Goal: Transaction & Acquisition: Book appointment/travel/reservation

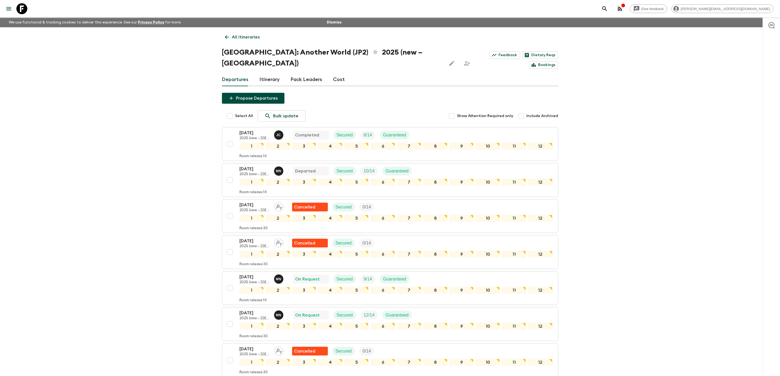
click at [23, 9] on icon at bounding box center [21, 8] width 11 height 11
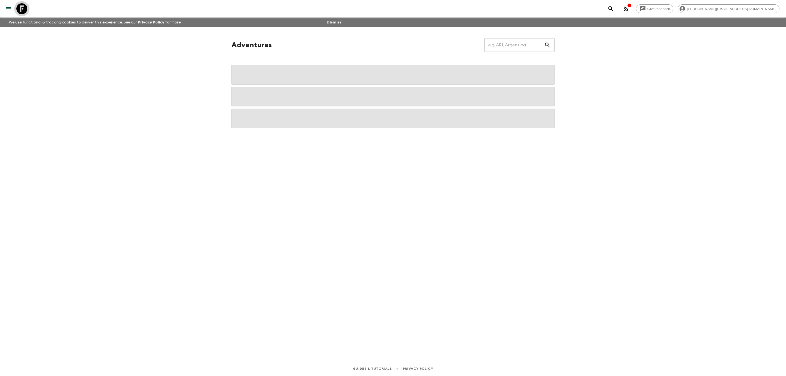
click at [25, 8] on icon at bounding box center [21, 8] width 11 height 11
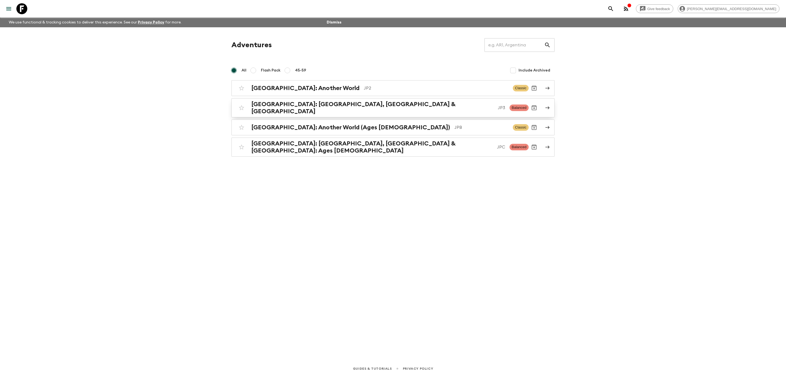
click at [343, 108] on h2 "[GEOGRAPHIC_DATA]: [GEOGRAPHIC_DATA], [GEOGRAPHIC_DATA] & [GEOGRAPHIC_DATA]" at bounding box center [372, 108] width 242 height 14
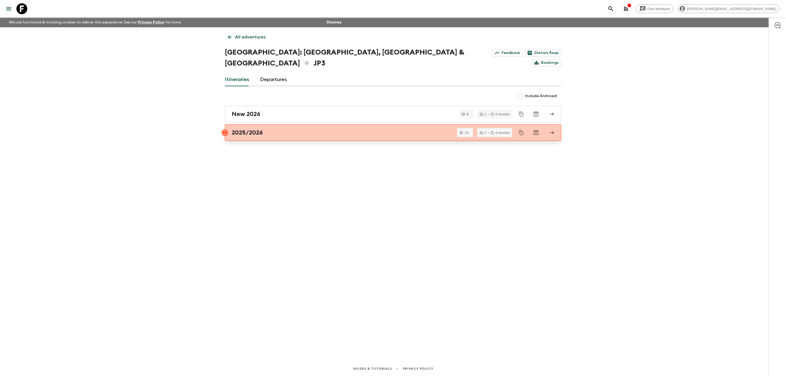
click at [310, 129] on link "2025/2026" at bounding box center [393, 133] width 336 height 16
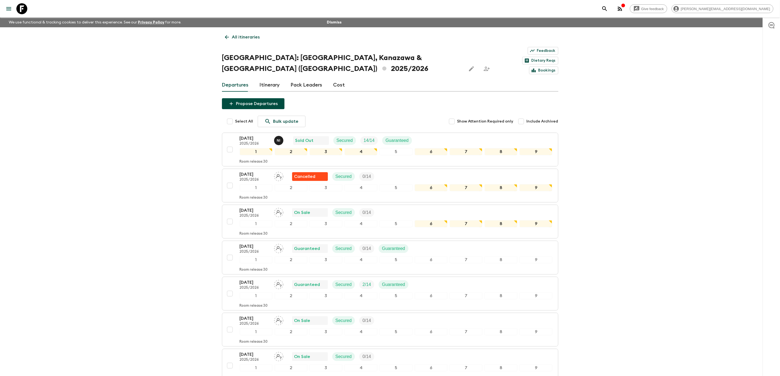
click at [19, 8] on icon at bounding box center [21, 8] width 11 height 11
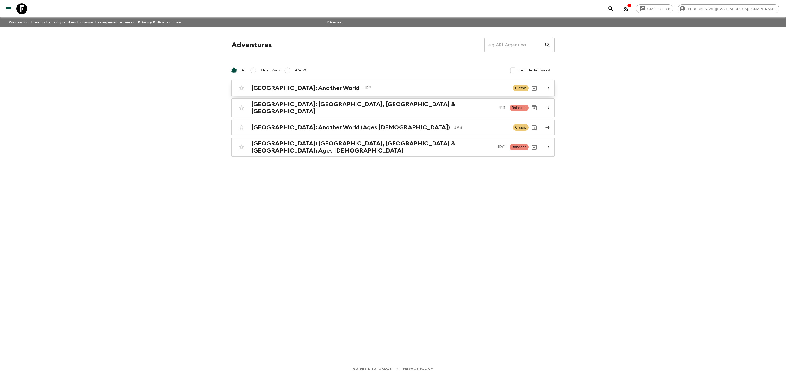
click at [316, 86] on div "Japan: Another World JP2" at bounding box center [379, 88] width 257 height 7
